Goal: Task Accomplishment & Management: Manage account settings

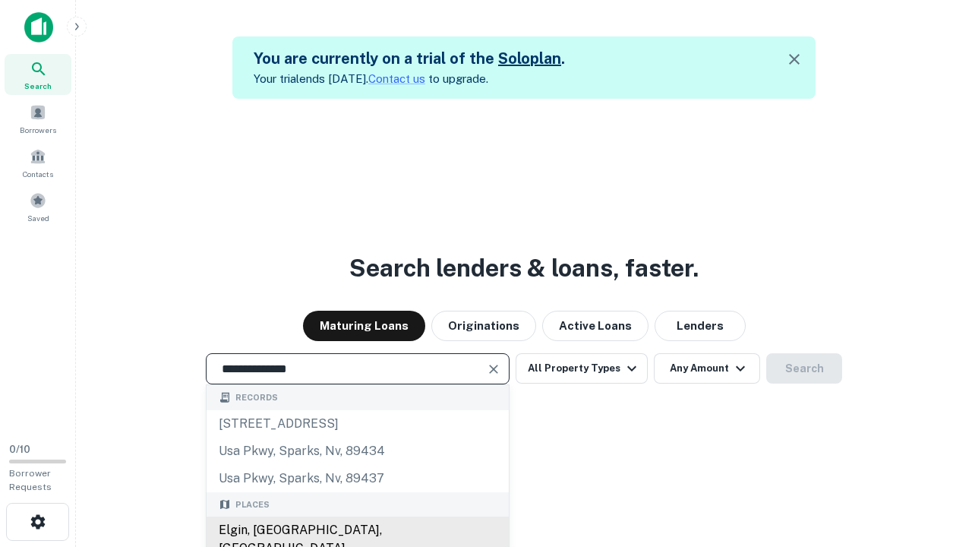
click at [357, 530] on div "Elgin, [GEOGRAPHIC_DATA], [GEOGRAPHIC_DATA]" at bounding box center [358, 539] width 302 height 46
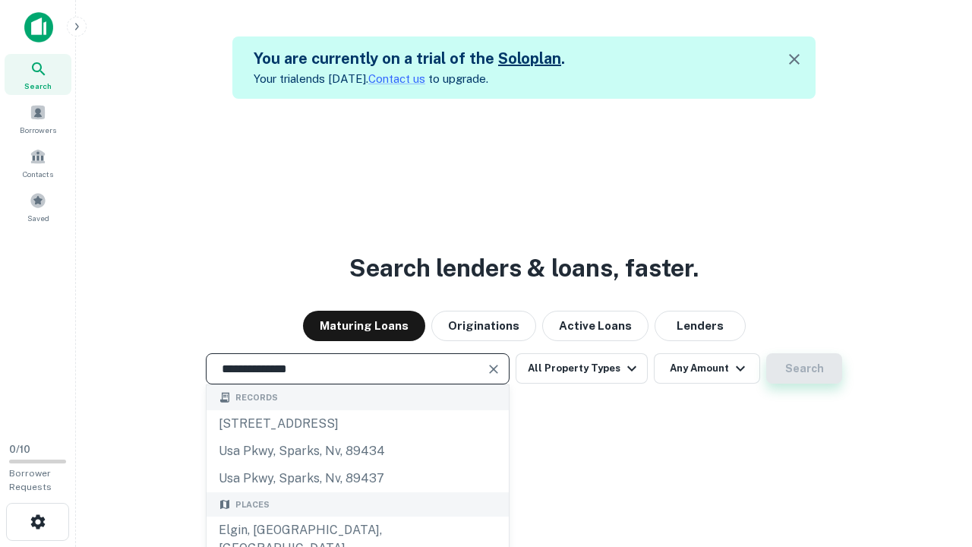
type input "**********"
click at [804, 368] on button "Search" at bounding box center [804, 368] width 76 height 30
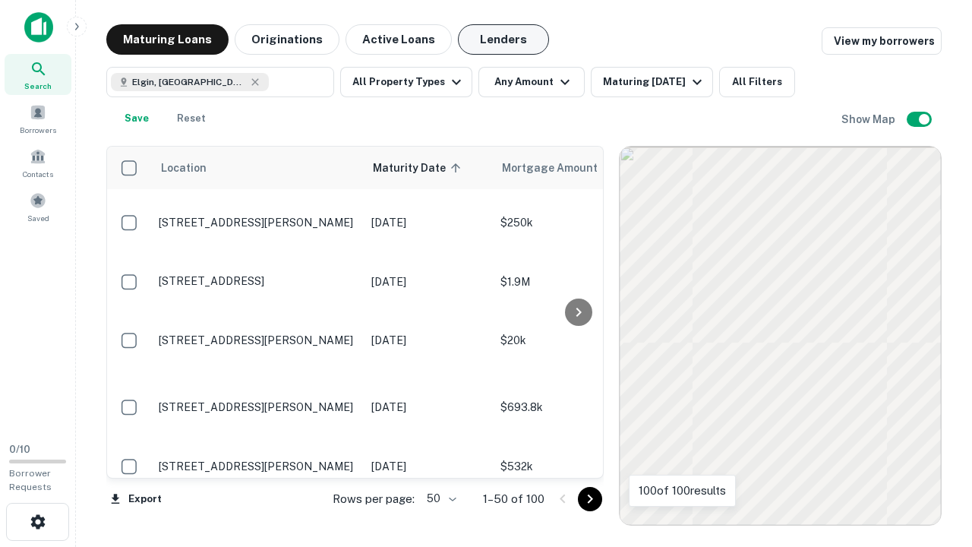
click at [503, 39] on button "Lenders" at bounding box center [503, 39] width 91 height 30
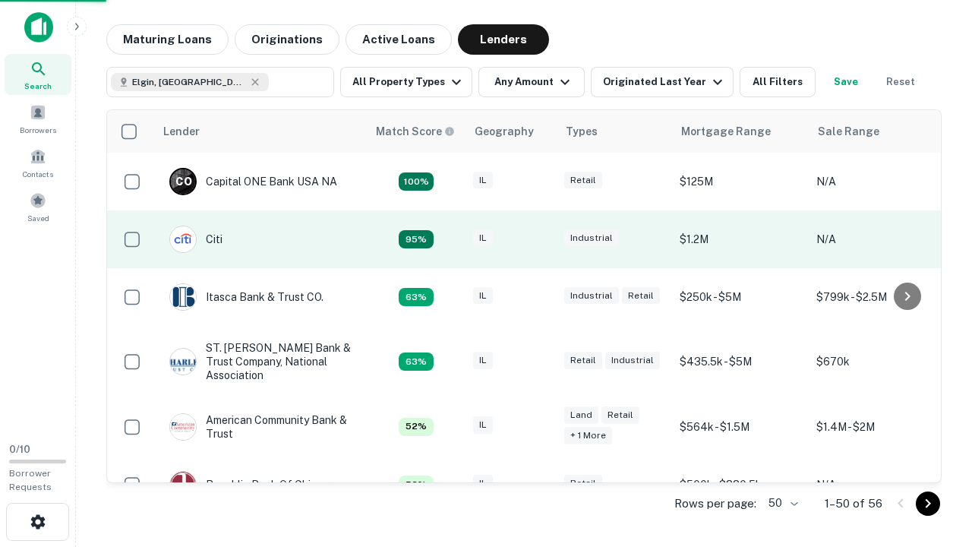
click at [539, 239] on div "IL" at bounding box center [511, 239] width 76 height 20
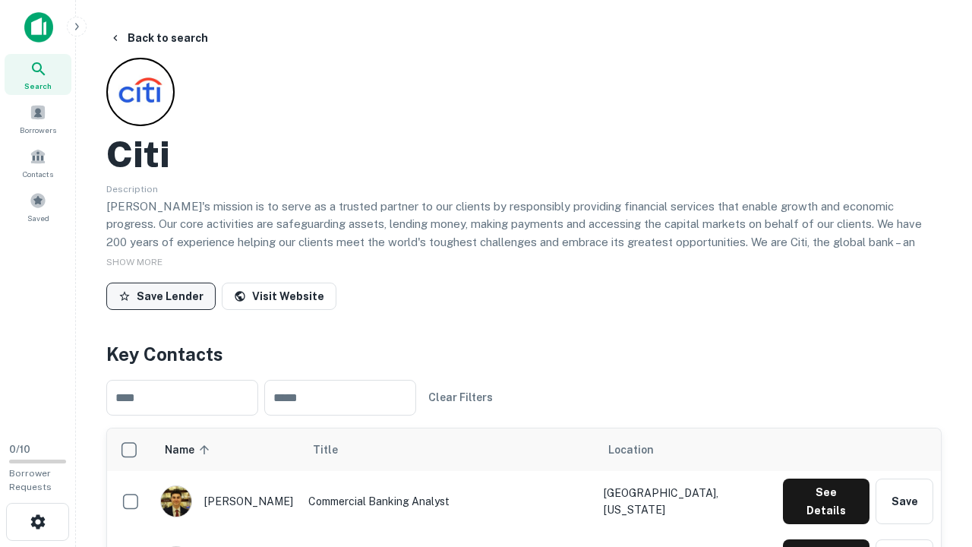
click at [161, 295] on button "Save Lender" at bounding box center [160, 295] width 109 height 27
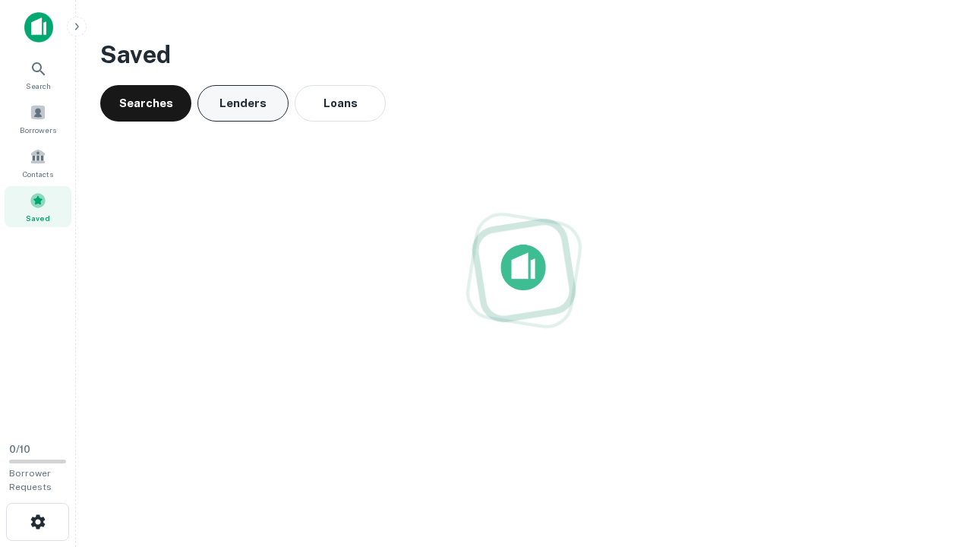
click at [243, 103] on button "Lenders" at bounding box center [242, 103] width 91 height 36
